Goal: Navigation & Orientation: Find specific page/section

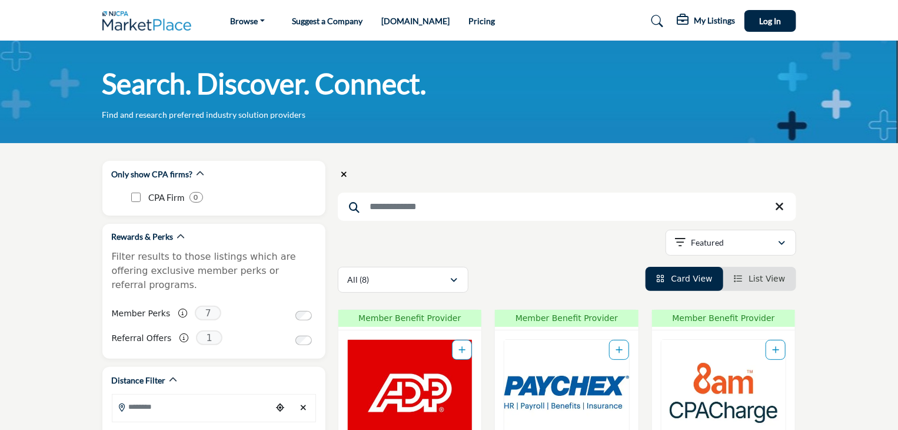
click at [127, 23] on img at bounding box center [149, 20] width 95 height 19
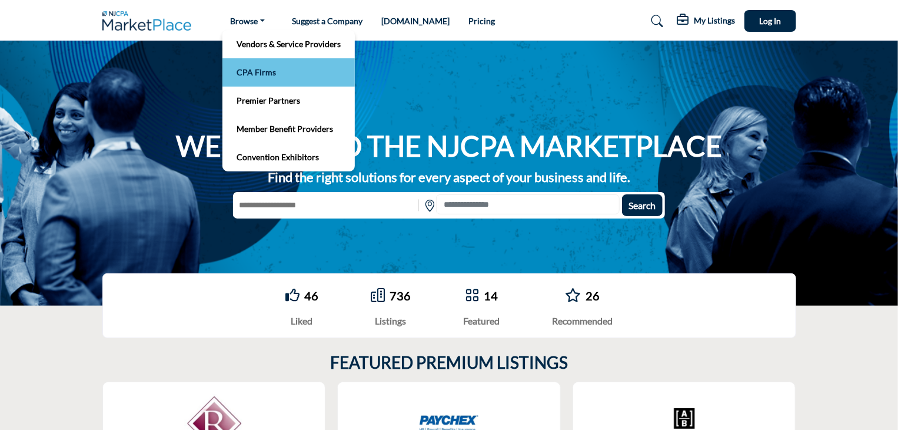
click at [238, 77] on link "CPA Firms" at bounding box center [288, 72] width 121 height 16
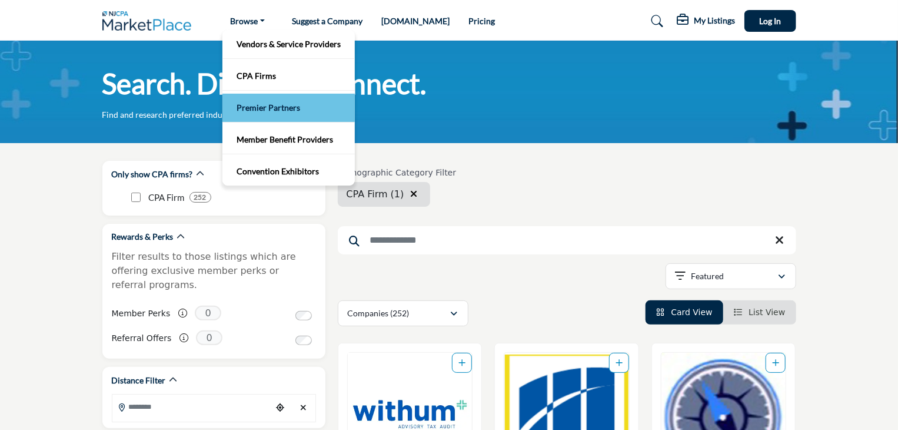
click at [273, 109] on link "Premier Partners" at bounding box center [288, 107] width 121 height 16
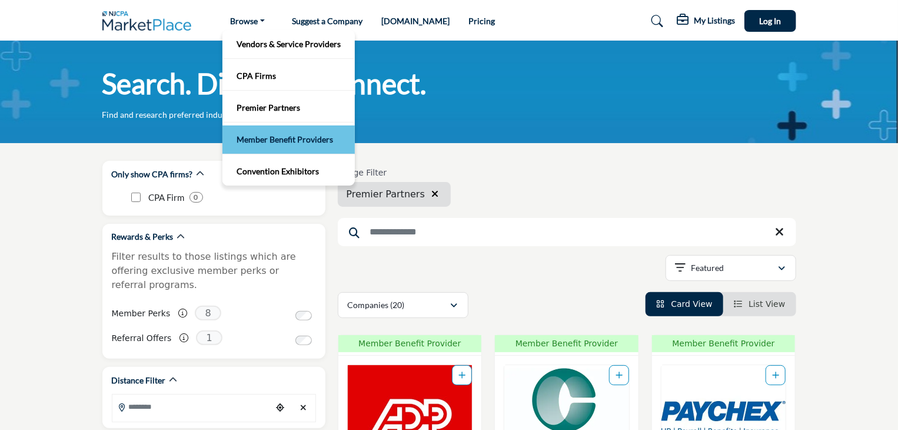
click at [284, 144] on link "Member Benefit Providers" at bounding box center [288, 139] width 121 height 16
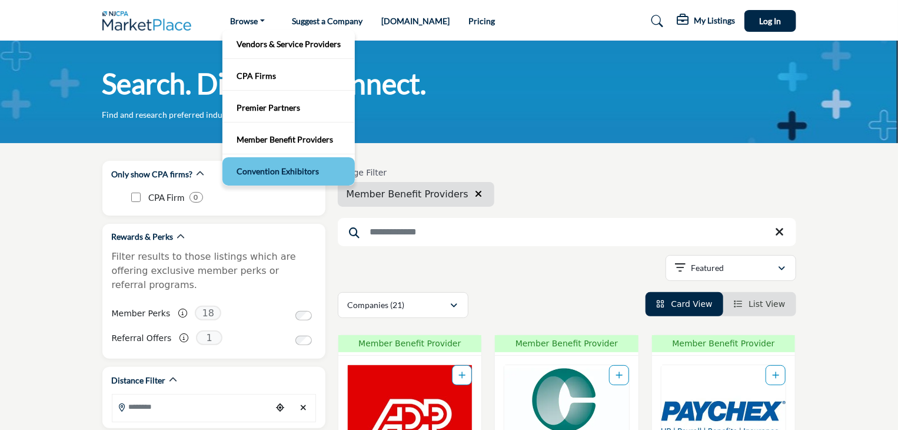
click at [271, 175] on link "Convention Exhibitors" at bounding box center [288, 171] width 121 height 16
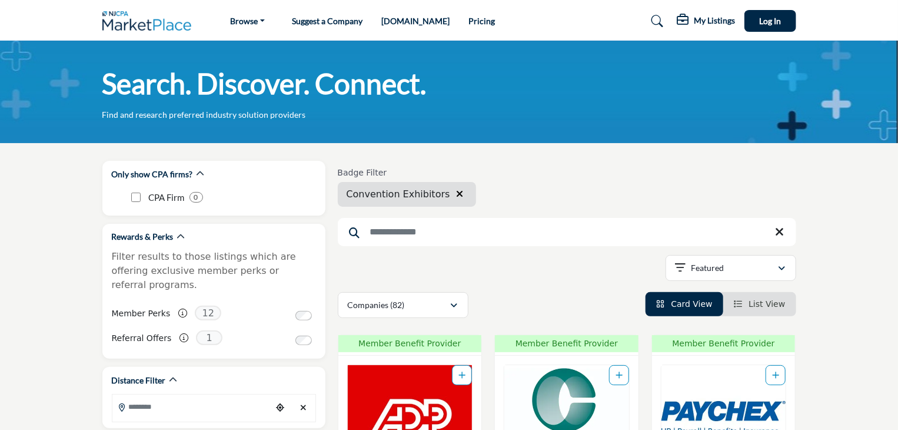
click at [177, 26] on img at bounding box center [149, 20] width 95 height 19
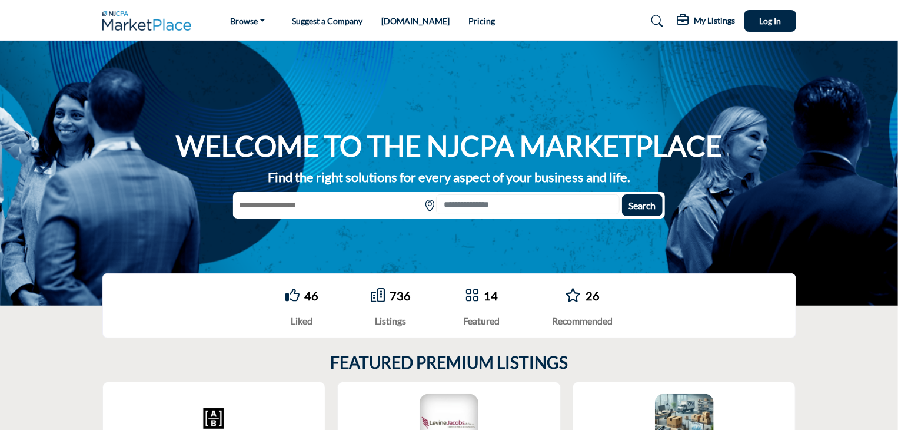
scroll to position [235, 0]
